Goal: Communication & Community: Ask a question

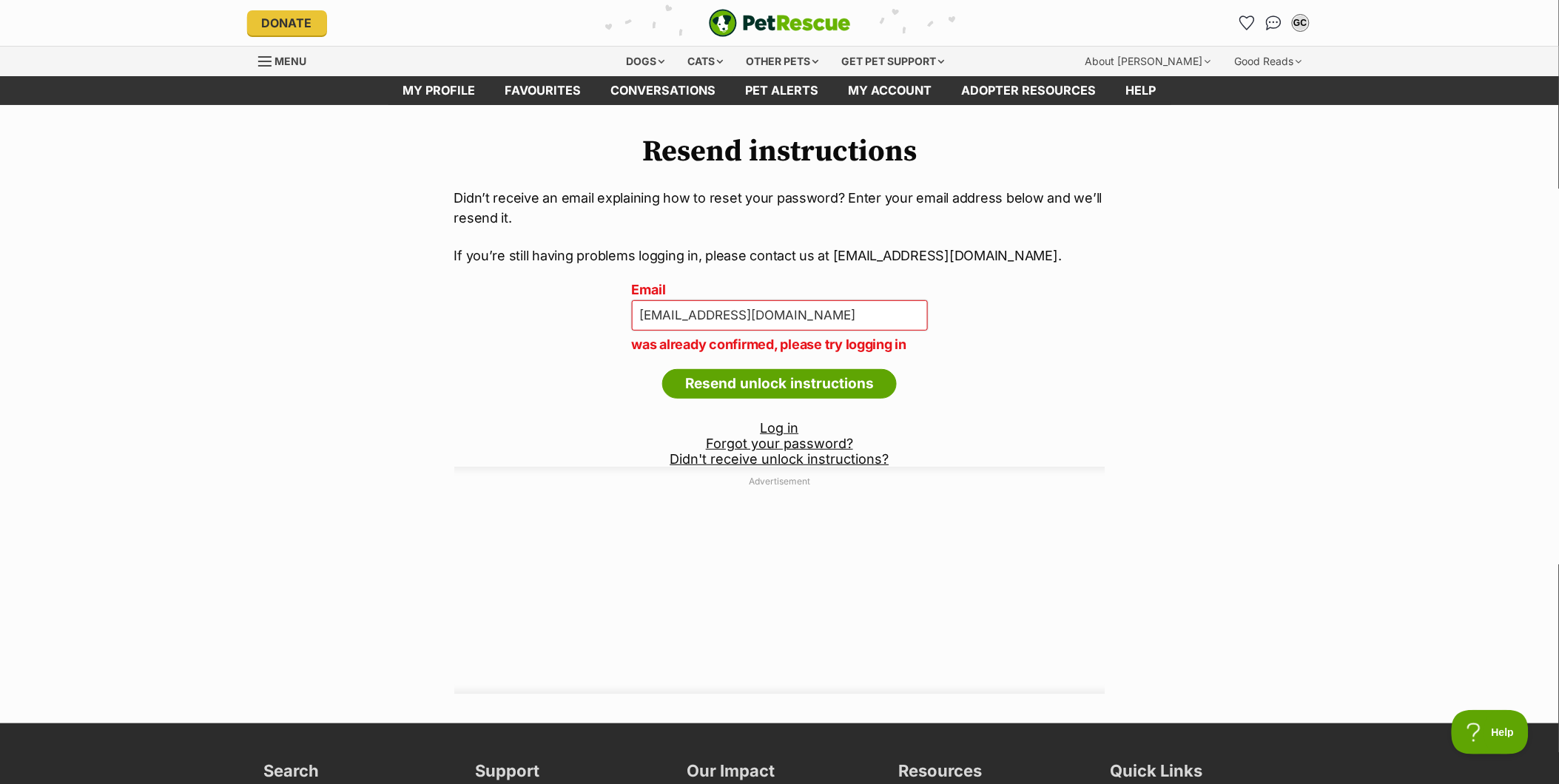
click at [848, 459] on link "Didn't receive unlock instructions?" at bounding box center [780, 459] width 219 height 15
click at [787, 429] on link "Log in" at bounding box center [780, 428] width 38 height 15
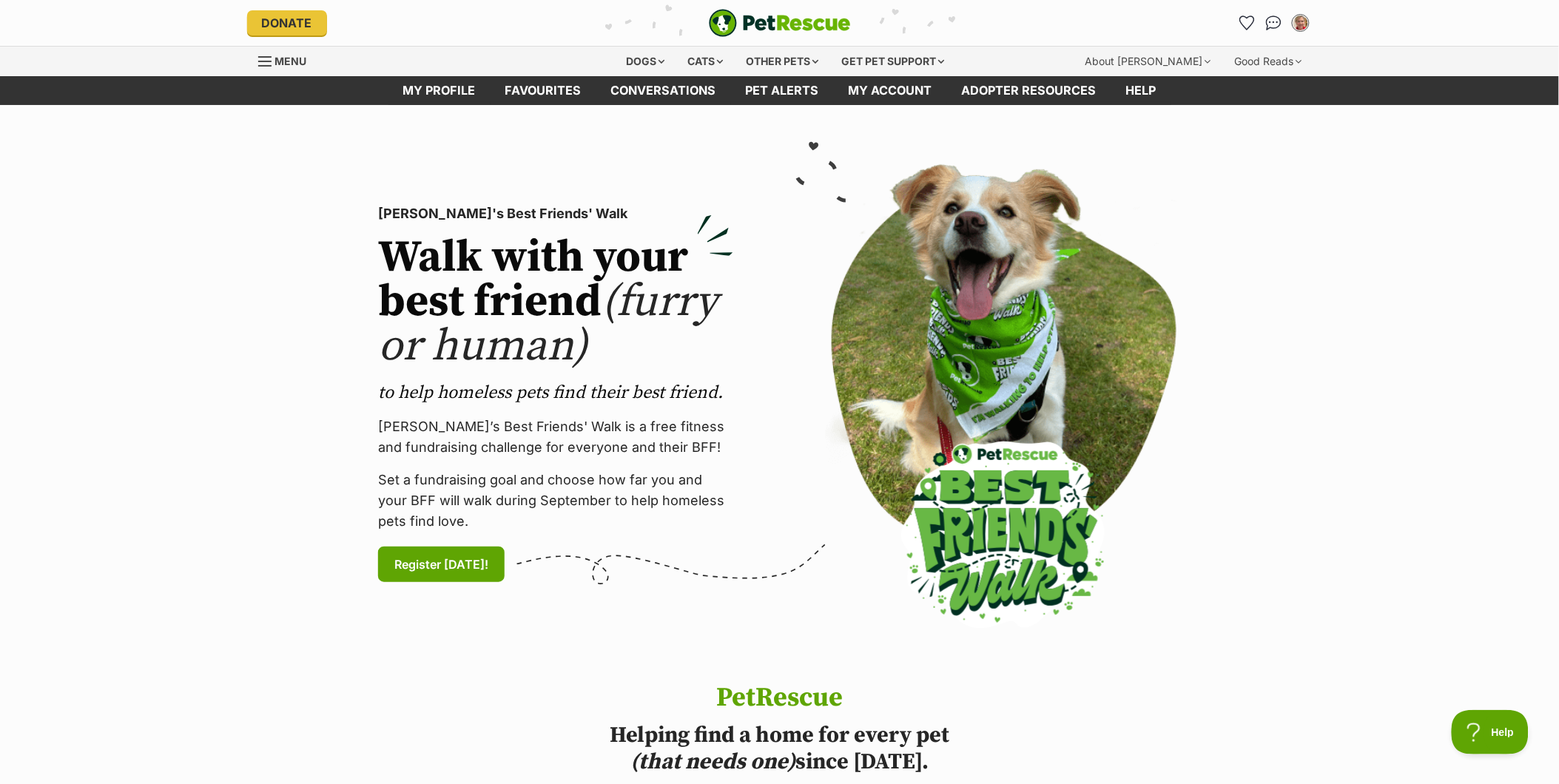
click at [277, 63] on span "Menu" at bounding box center [291, 61] width 32 height 12
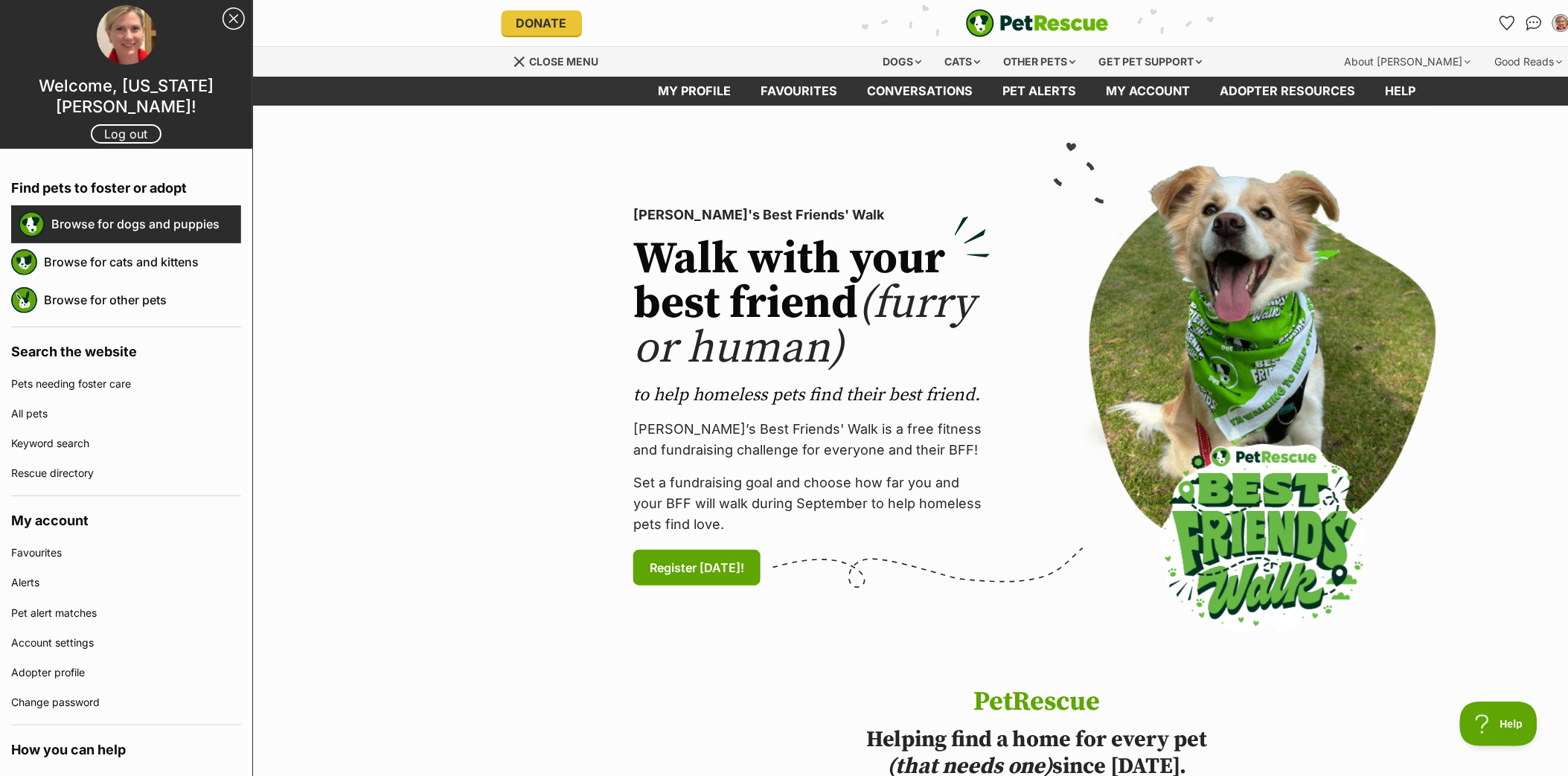
click at [101, 227] on link "Browse for dogs and puppies" at bounding box center [146, 224] width 190 height 31
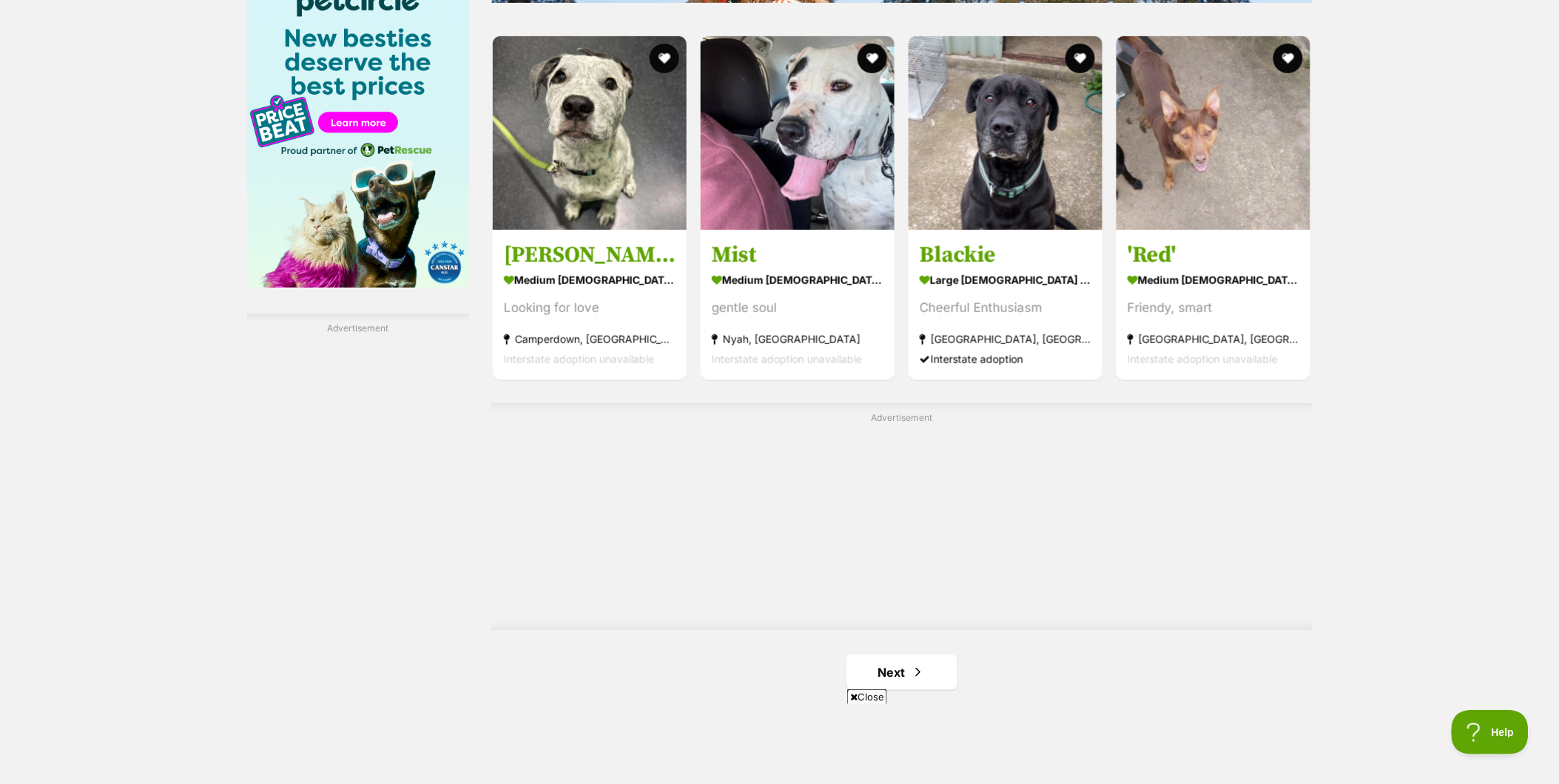
scroll to position [2466, 0]
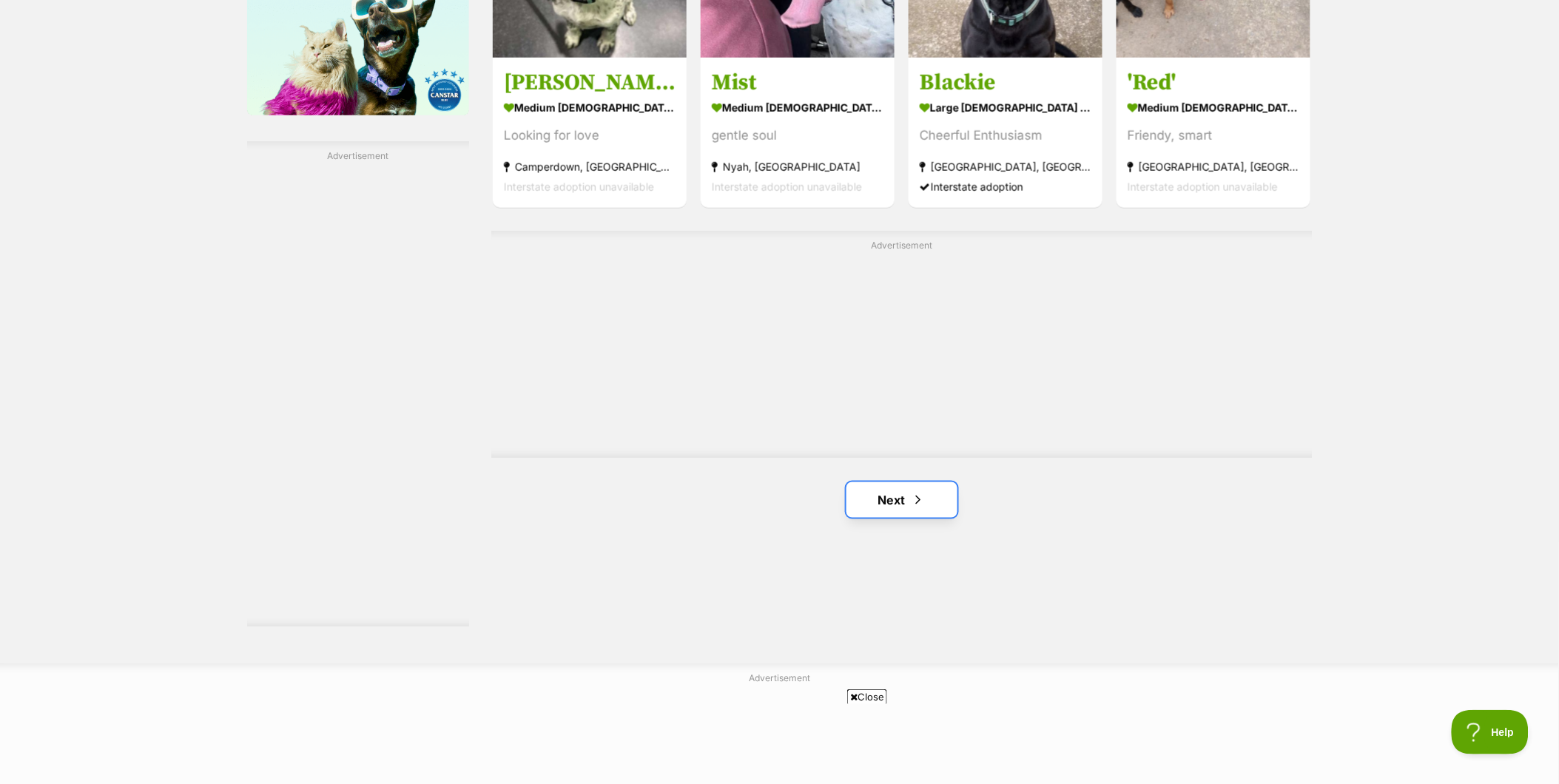
click at [867, 489] on link "Next" at bounding box center [902, 500] width 111 height 35
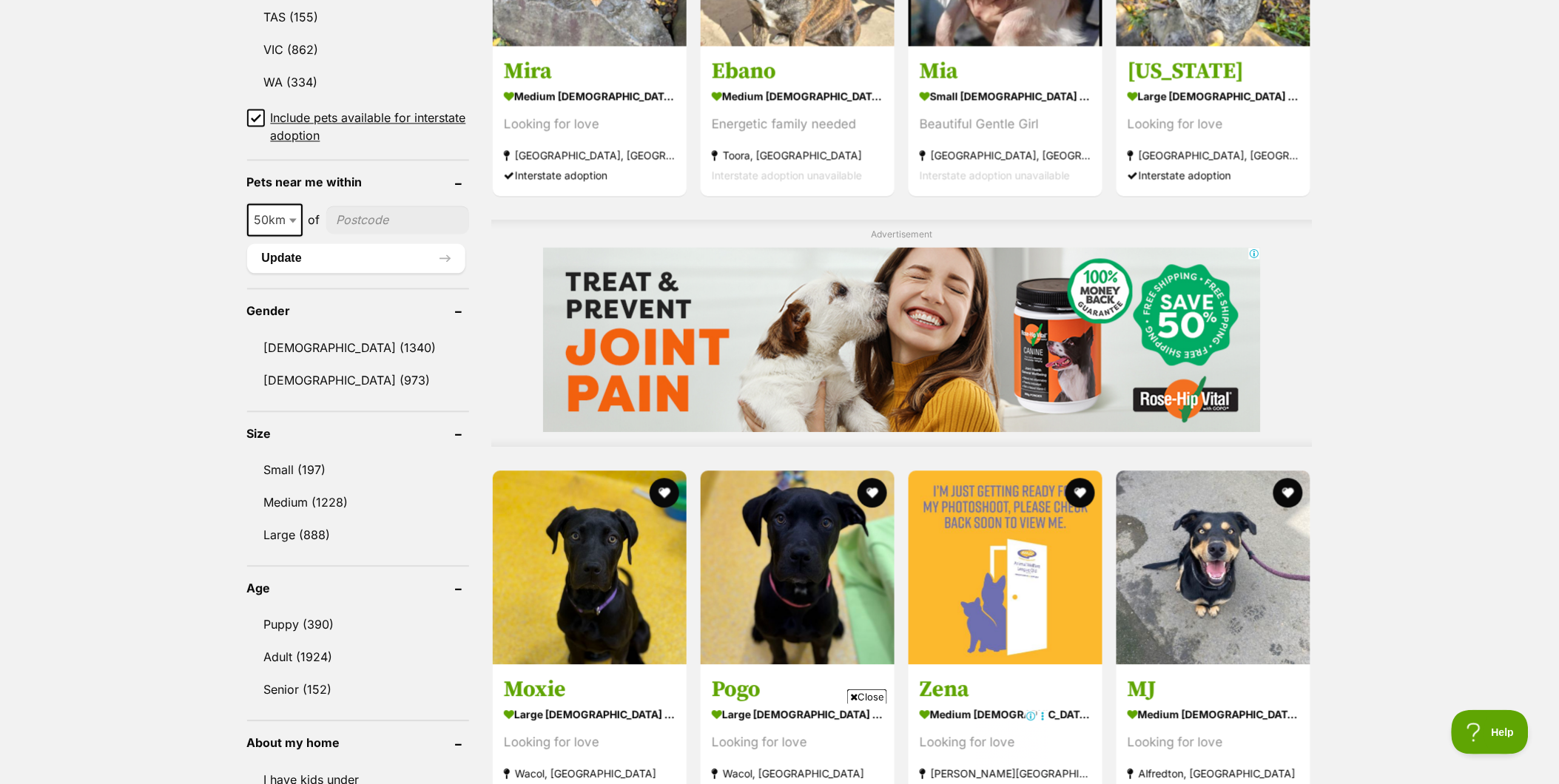
scroll to position [1069, 0]
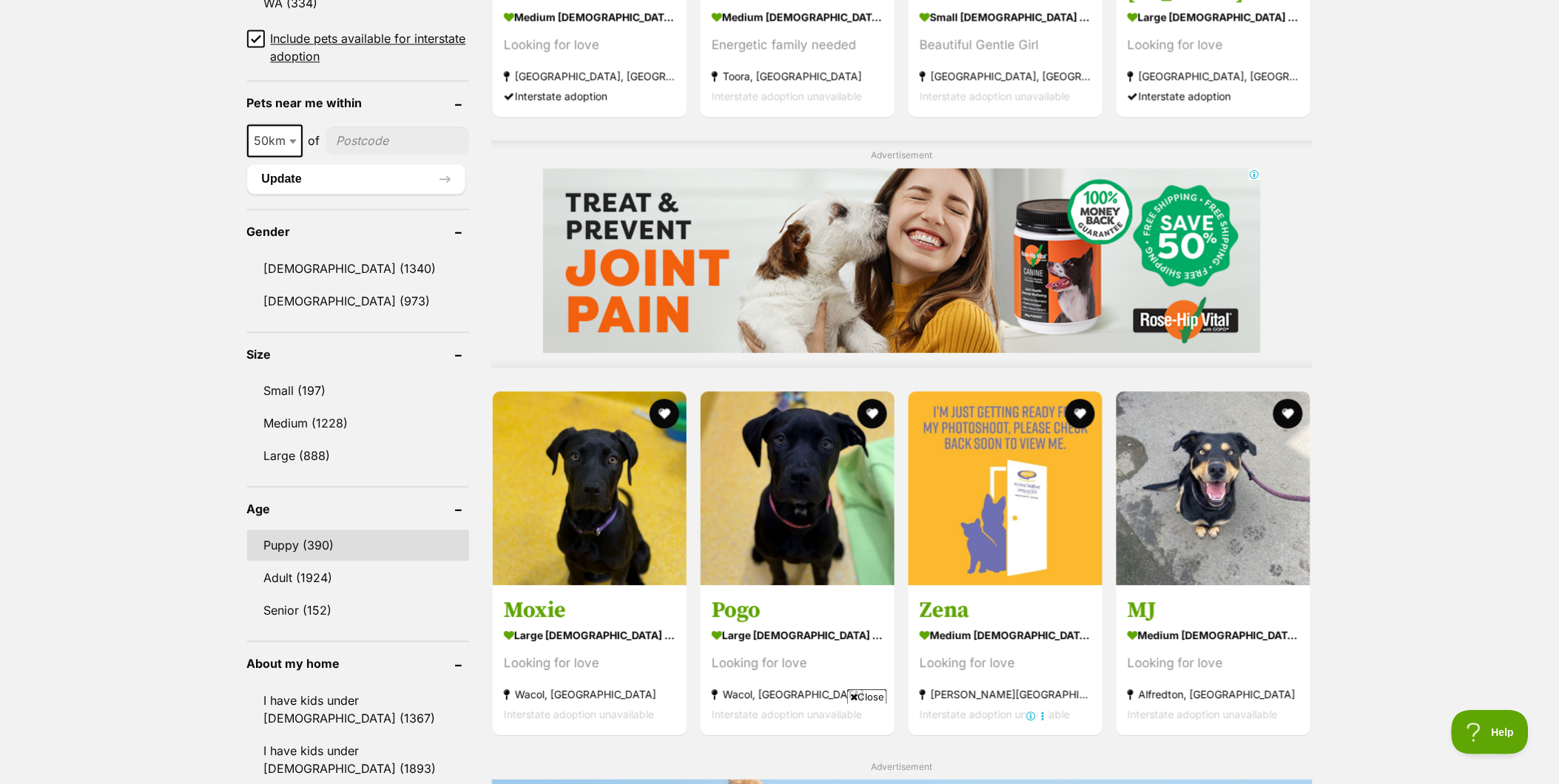
click at [285, 530] on link "Puppy (390)" at bounding box center [358, 545] width 222 height 31
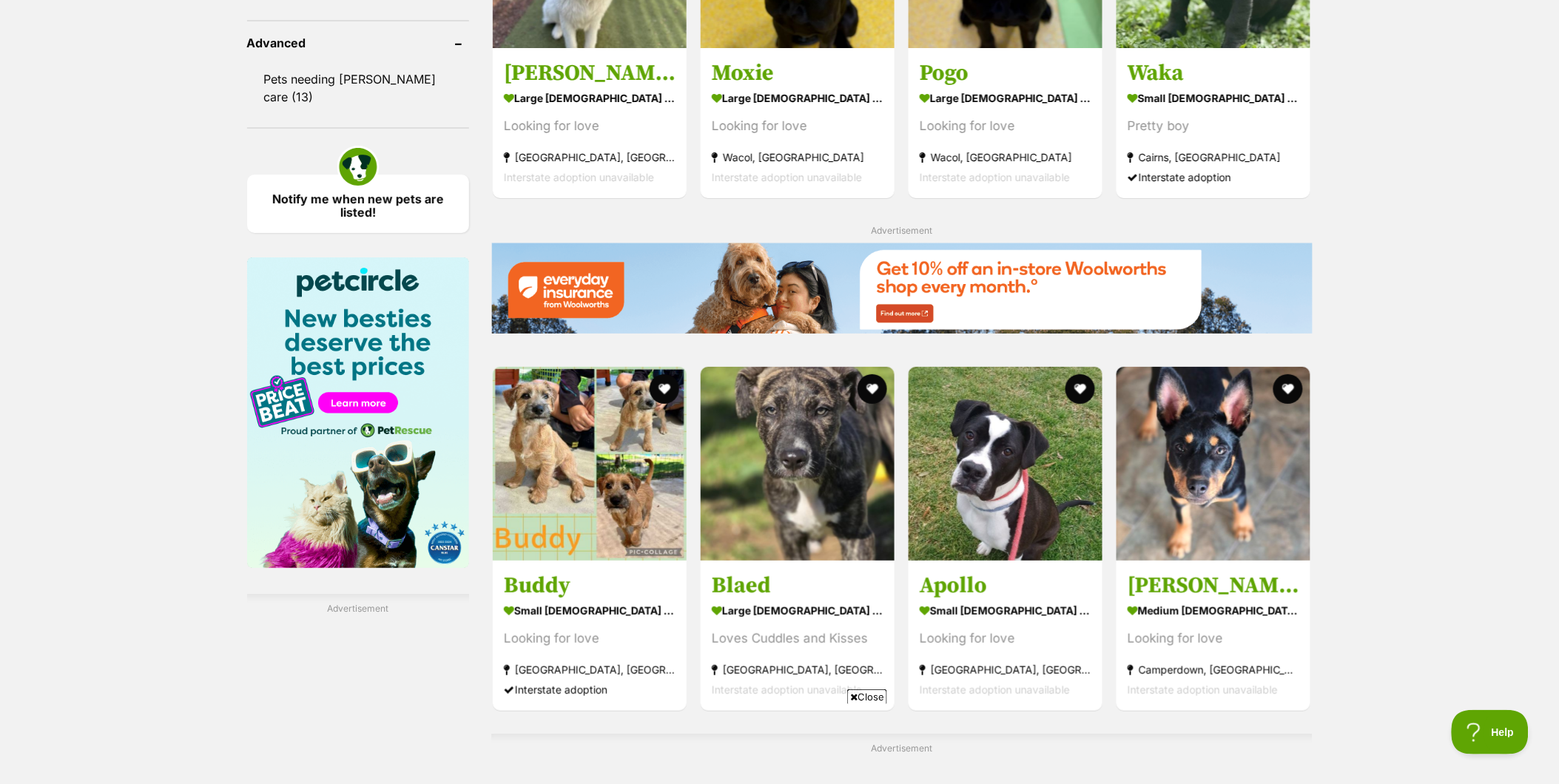
scroll to position [1973, 0]
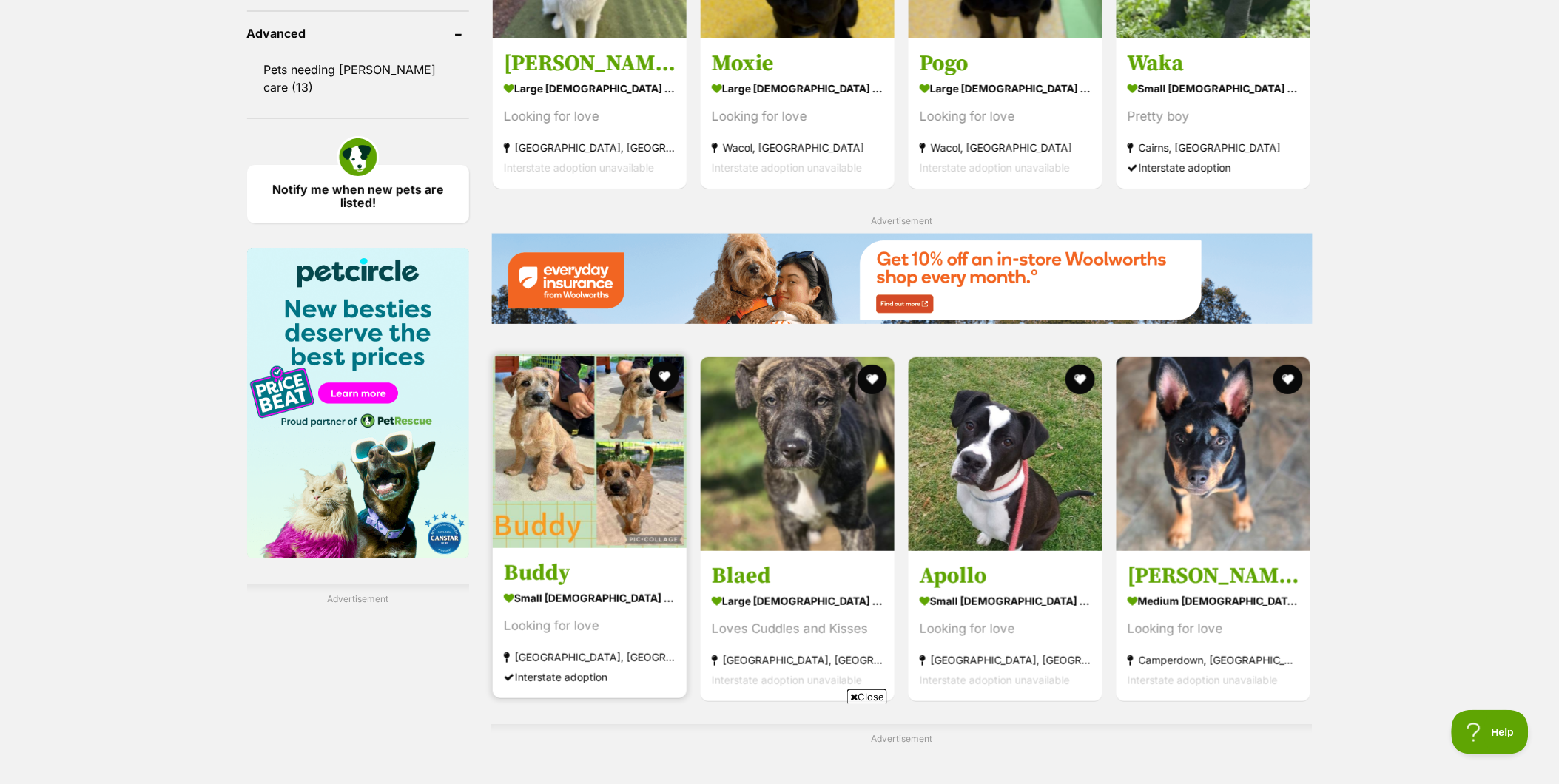
click at [616, 448] on img at bounding box center [589, 452] width 194 height 194
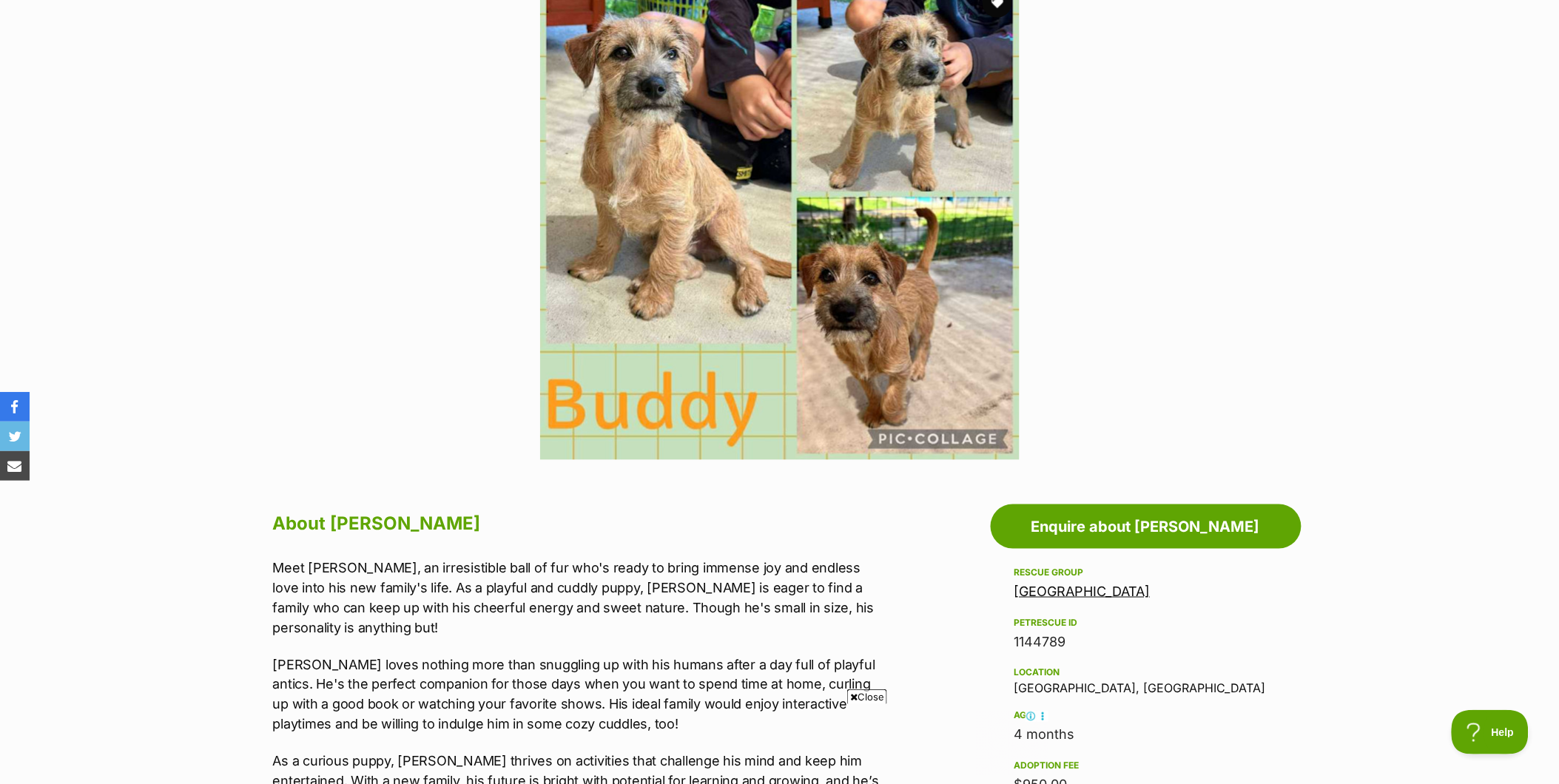
scroll to position [411, 0]
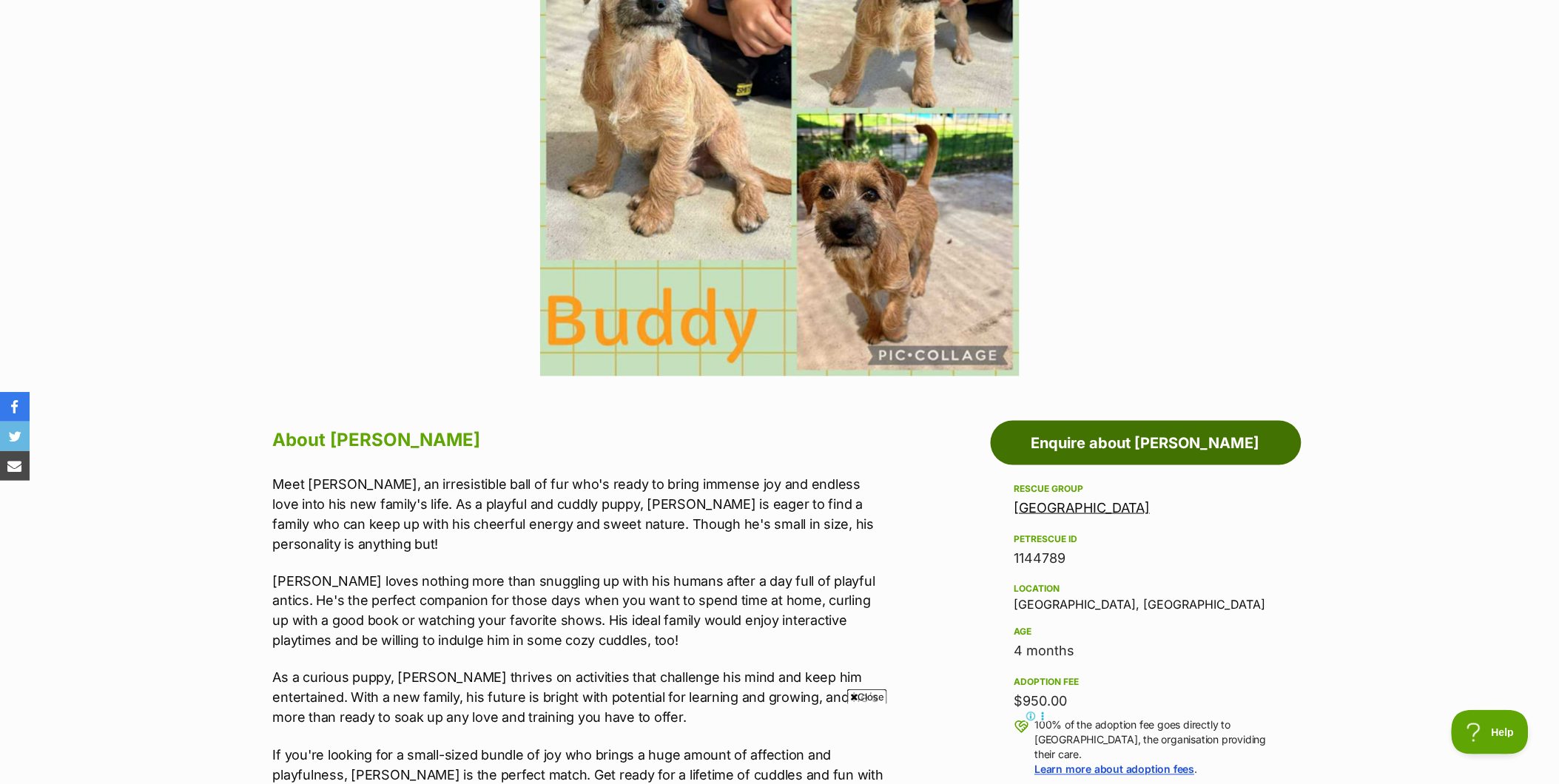
click at [1178, 446] on link "Enquire about Buddy" at bounding box center [1147, 443] width 311 height 45
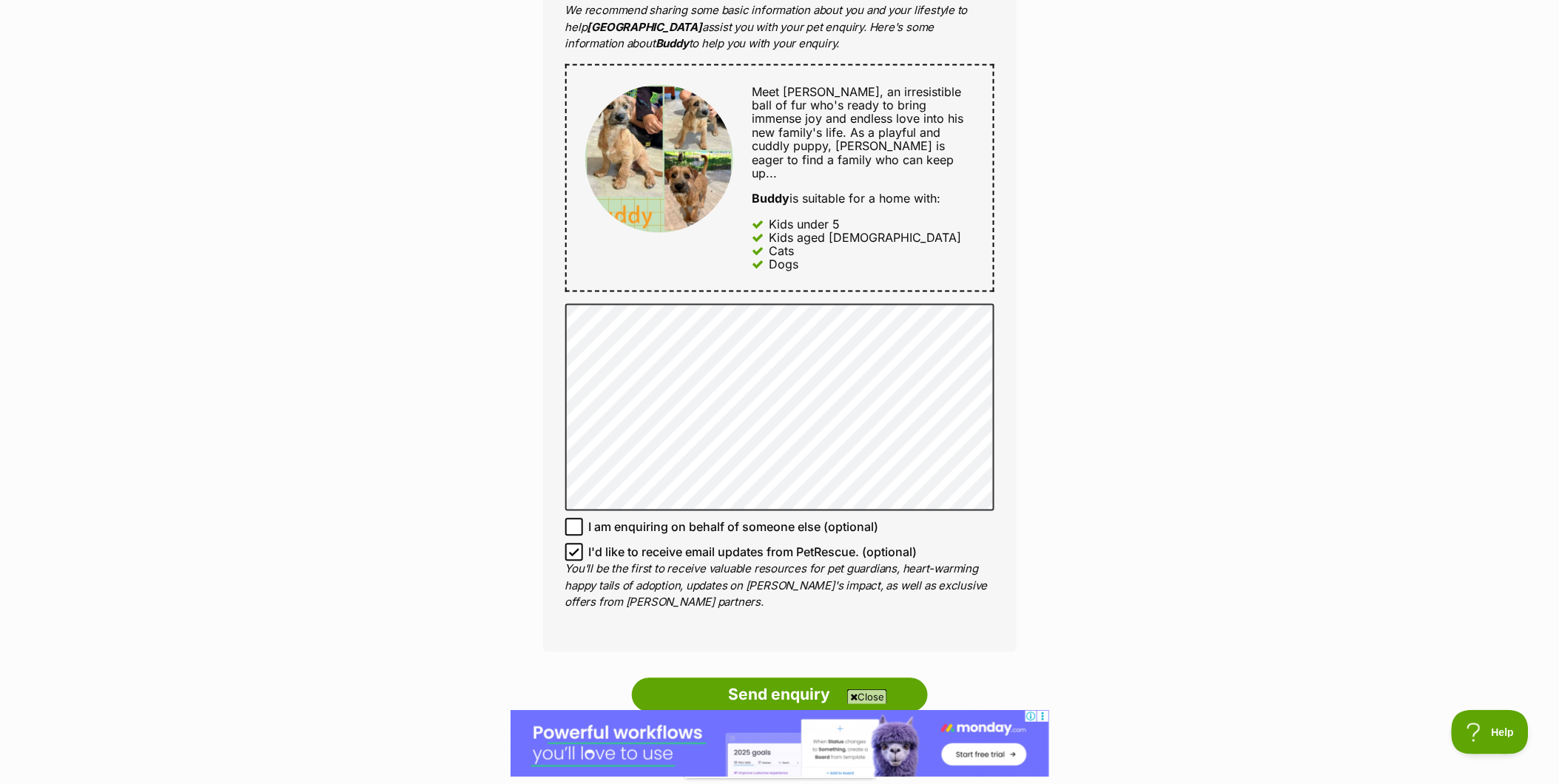
scroll to position [986, 0]
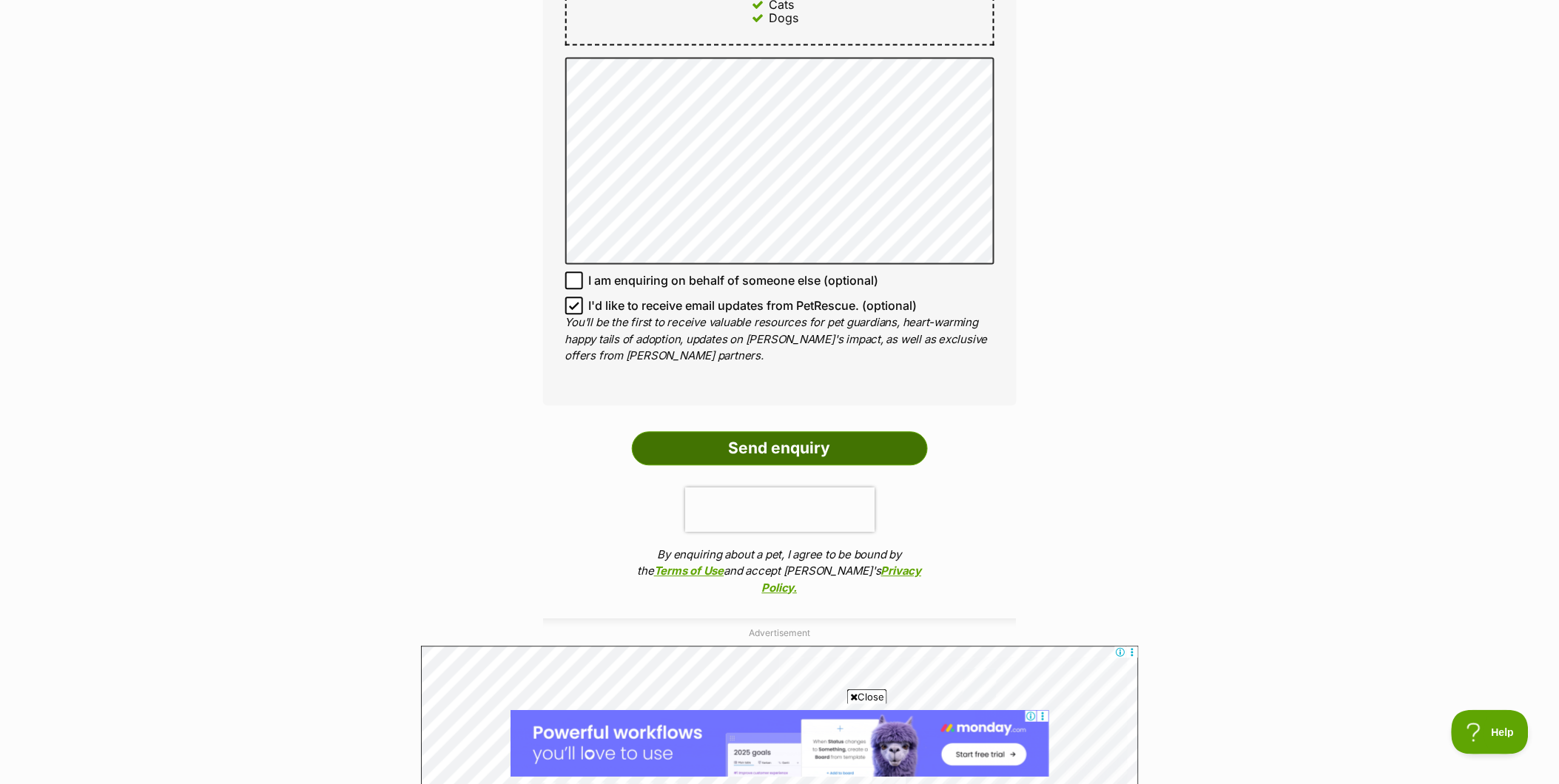
click at [830, 437] on input "Send enquiry" at bounding box center [780, 449] width 296 height 34
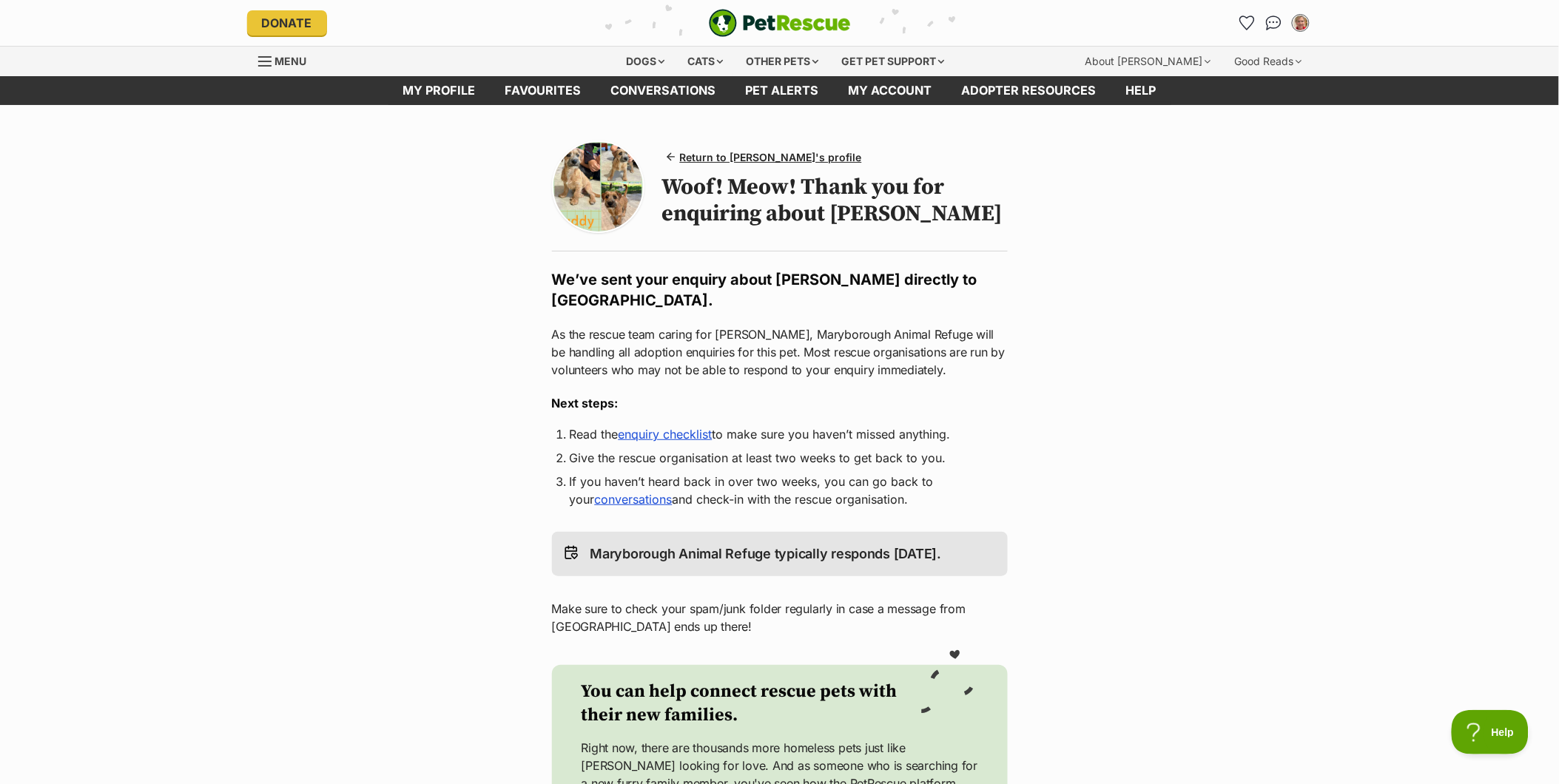
click at [654, 436] on link "enquiry checklist" at bounding box center [666, 434] width 94 height 15
